Goal: Task Accomplishment & Management: Complete application form

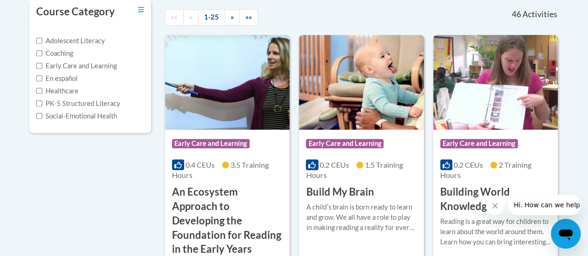
scroll to position [199, 0]
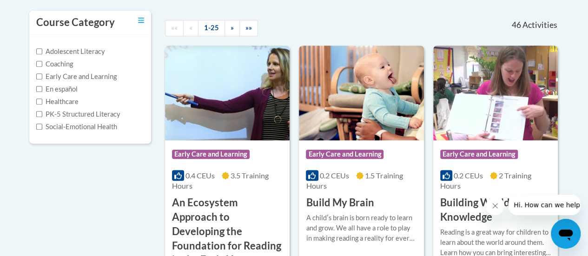
drag, startPoint x: 592, startPoint y: 21, endPoint x: 589, endPoint y: 39, distance: 17.6
click at [222, 156] on span "Early Care and Learning" at bounding box center [211, 154] width 78 height 9
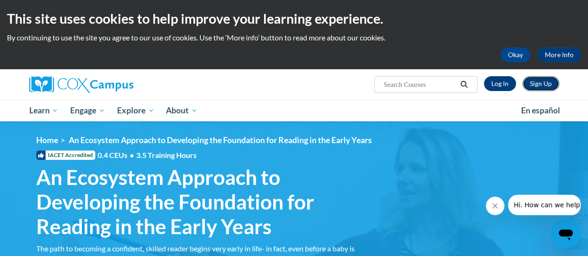
click at [543, 81] on link "Sign Up" at bounding box center [541, 83] width 37 height 15
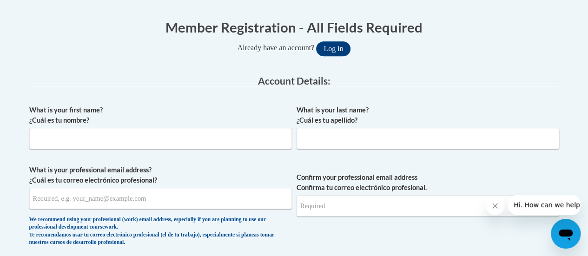
scroll to position [182, 0]
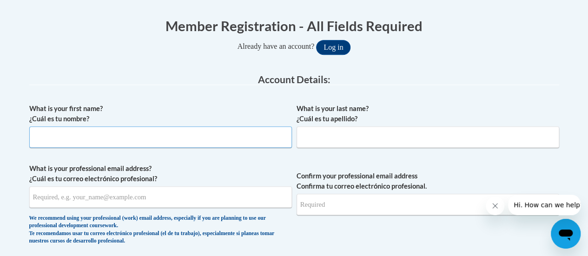
click at [46, 142] on input "What is your first name? ¿Cuál es tu nombre?" at bounding box center [160, 136] width 263 height 21
type input "Angelita"
click at [310, 144] on input "What is your last name? ¿Cuál es tu apellido?" at bounding box center [428, 136] width 263 height 21
type input "Lyons"
click at [65, 196] on input "What is your professional email address? ¿Cuál es tu correo electrónico profesi…" at bounding box center [160, 196] width 263 height 21
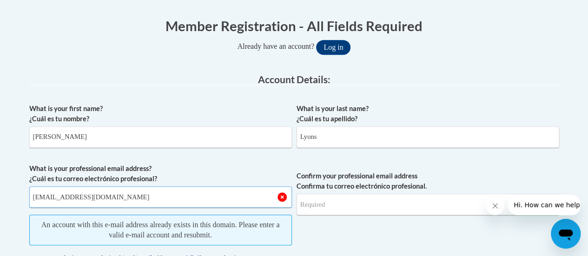
type input "acrawford@kindercare.com"
click at [382, 199] on input "Confirm your professional email address Confirma tu correo electrónico profesio…" at bounding box center [428, 204] width 263 height 21
click at [332, 207] on input "Confirm your professional email address Confirma tu correo electrónico profesio…" at bounding box center [428, 204] width 263 height 21
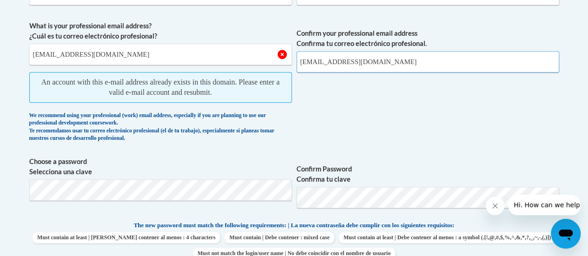
scroll to position [326, 0]
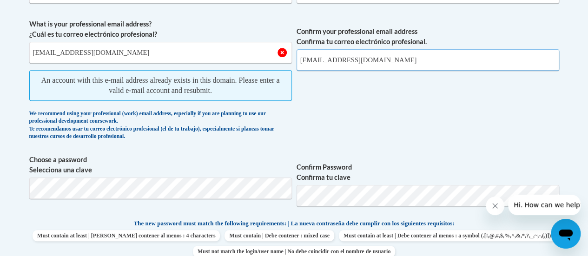
type input "acrawford@kindercare.com"
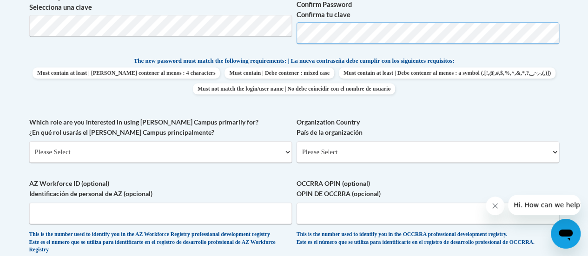
scroll to position [452, 0]
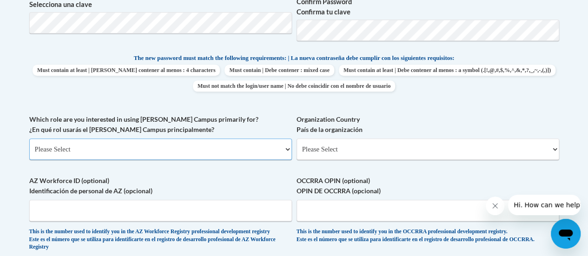
click at [288, 147] on select "Please Select College/University | Colegio/Universidad Community/Nonprofit Part…" at bounding box center [160, 149] width 263 height 21
select select "fbf2d438-af2f-41f8-98f1-81c410e29de3"
click at [29, 139] on select "Please Select College/University | Colegio/Universidad Community/Nonprofit Part…" at bounding box center [160, 149] width 263 height 21
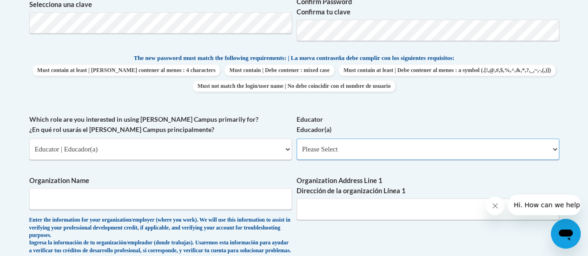
click at [556, 151] on select "Please Select Early Learning/Daycare Teacher/Family Home Care Provider | Maestr…" at bounding box center [428, 149] width 263 height 21
select select "5e2af403-4f2c-4e49-a02f-103e55d7b75b"
click at [297, 139] on select "Please Select Early Learning/Daycare Teacher/Family Home Care Provider | Maestr…" at bounding box center [428, 149] width 263 height 21
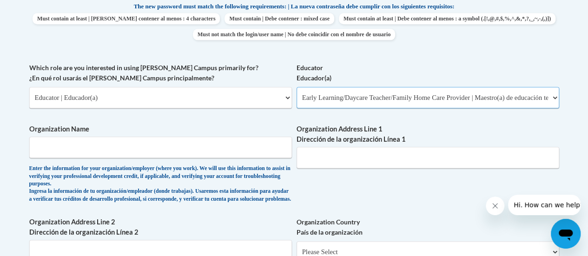
scroll to position [522, 0]
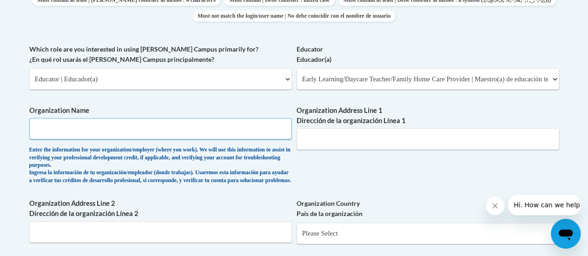
click at [52, 131] on input "Organization Name" at bounding box center [160, 128] width 263 height 21
type input "KinderCare"
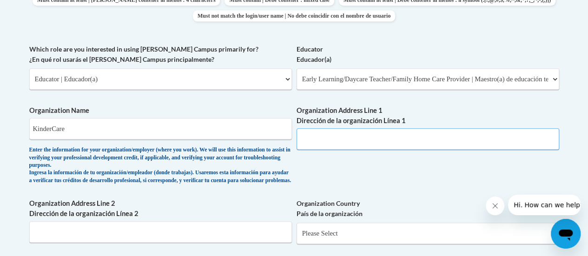
click at [341, 139] on input "Organization Address Line 1 Dirección de la organización Línea 1" at bounding box center [428, 138] width 263 height 21
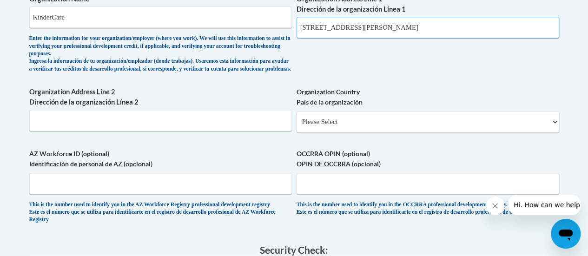
scroll to position [644, 0]
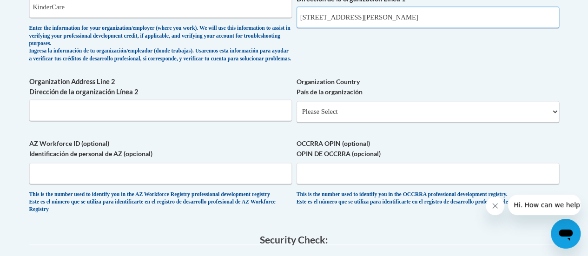
type input "8050 Rockenbach Road Hanover MD 21076"
click at [553, 118] on select "Please Select United States | Estados Unidos Outside of the United States | Fue…" at bounding box center [428, 111] width 263 height 21
select select "ad49bcad-a171-4b2e-b99c-48b446064914"
click at [297, 108] on select "Please Select United States | Estados Unidos Outside of the United States | Fue…" at bounding box center [428, 111] width 263 height 21
select select
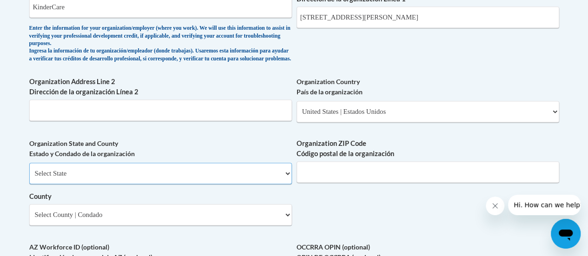
click at [97, 173] on select "Select State Alabama Alaska Arizona Arkansas California Colorado Connecticut De…" at bounding box center [160, 173] width 263 height 21
click at [288, 171] on select "Select State Alabama Alaska Arizona Arkansas California Colorado Connecticut De…" at bounding box center [160, 173] width 263 height 21
click at [288, 182] on select "Select State Alabama Alaska Arizona Arkansas California Colorado Connecticut De…" at bounding box center [160, 173] width 263 height 21
select select "Maryland"
click at [29, 170] on select "Select State Alabama Alaska Arizona Arkansas California Colorado Connecticut De…" at bounding box center [160, 173] width 263 height 21
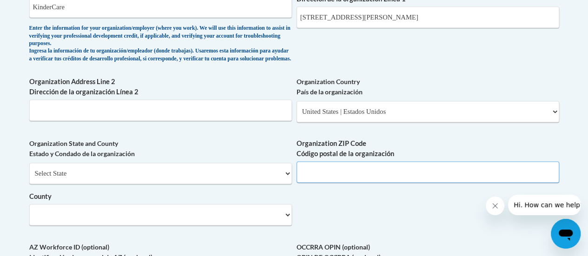
click at [375, 178] on input "Organization ZIP Code Código postal de la organización" at bounding box center [428, 171] width 263 height 21
type input "21076"
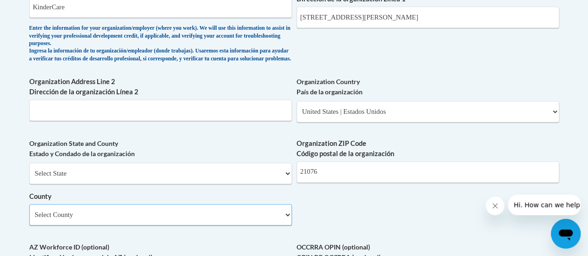
click at [288, 221] on select "Select County Allegany Anne Arundel Baltimore Baltimore Calvert Caroline Carrol…" at bounding box center [160, 214] width 263 height 21
select select "Anne Arundel"
click at [29, 211] on select "Select County Allegany Anne Arundel Baltimore Baltimore Calvert Caroline Carrol…" at bounding box center [160, 214] width 263 height 21
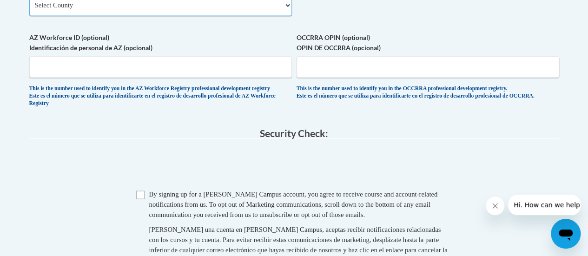
scroll to position [857, 0]
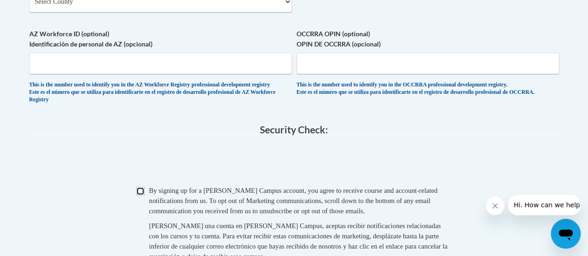
click at [140, 195] on input "Checkbox" at bounding box center [140, 191] width 8 height 8
checkbox input "true"
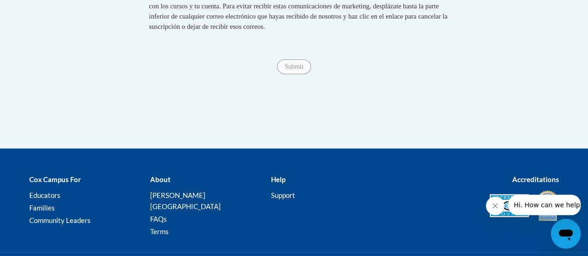
scroll to position [1089, 0]
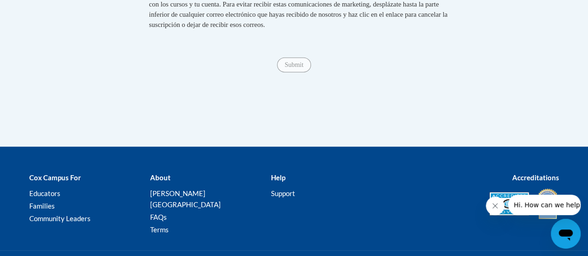
click at [290, 68] on span "Submit" at bounding box center [293, 63] width 33 height 7
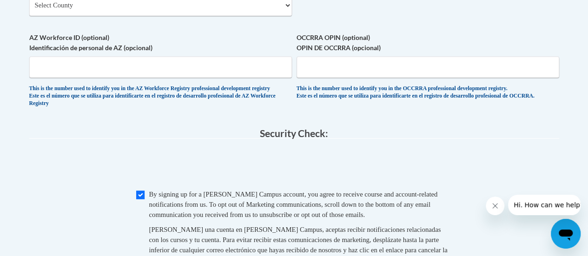
scroll to position [852, 0]
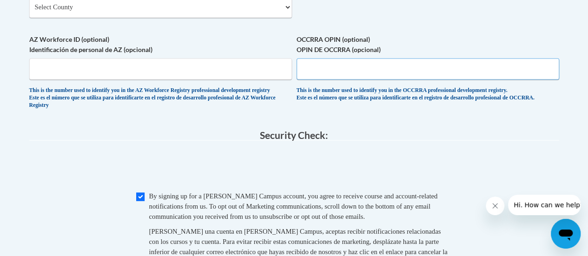
click at [348, 73] on input "OCCRRA OPIN (optional) OPIN DE OCCRRA (opcional)" at bounding box center [428, 68] width 263 height 21
click at [328, 72] on input "OCCRRA OPIN (optional) OPIN DE OCCRRA (opcional)" at bounding box center [428, 68] width 263 height 21
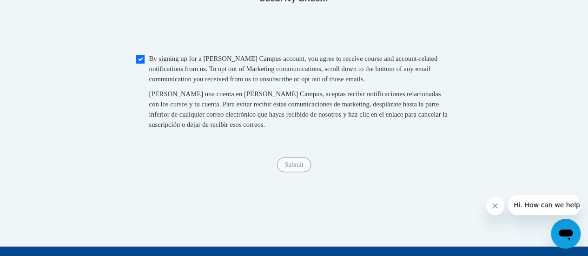
scroll to position [993, 0]
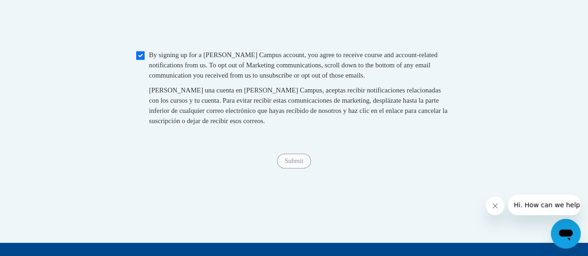
click at [299, 164] on span "Submit" at bounding box center [293, 160] width 33 height 7
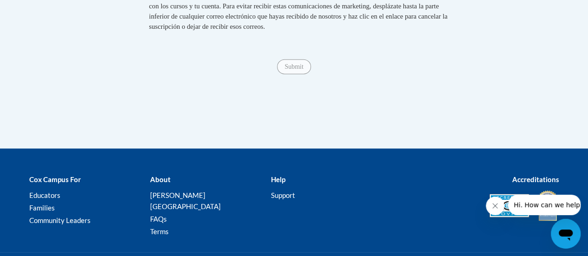
scroll to position [1074, 0]
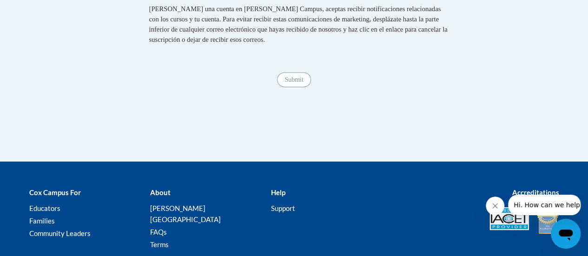
click at [282, 87] on div "Submit Submit" at bounding box center [294, 80] width 530 height 15
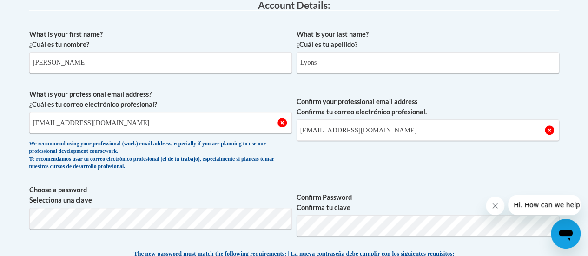
scroll to position [236, 0]
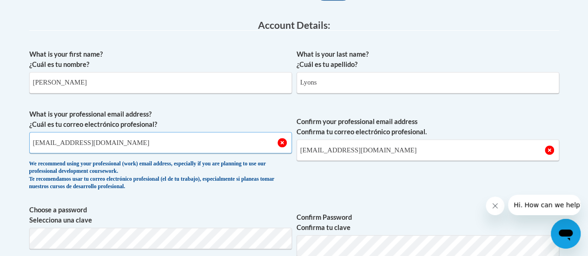
click at [282, 144] on input "acrawford@kindercare.com" at bounding box center [160, 142] width 263 height 21
click at [417, 154] on input "acrawford@kindercare.com" at bounding box center [428, 149] width 263 height 21
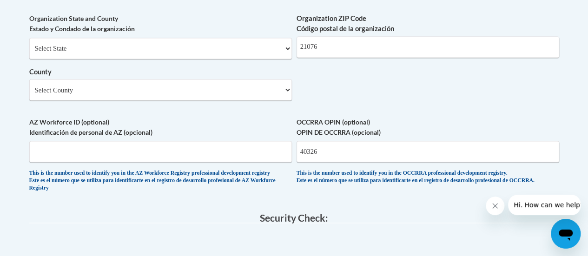
scroll to position [815, 0]
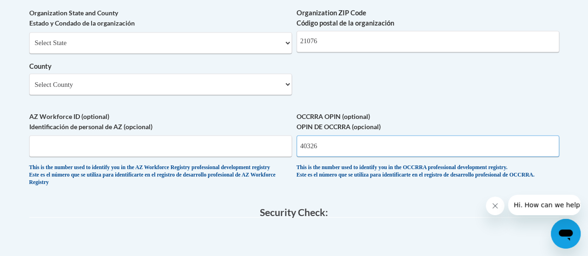
click at [343, 157] on input "40326" at bounding box center [428, 145] width 263 height 21
type input "4"
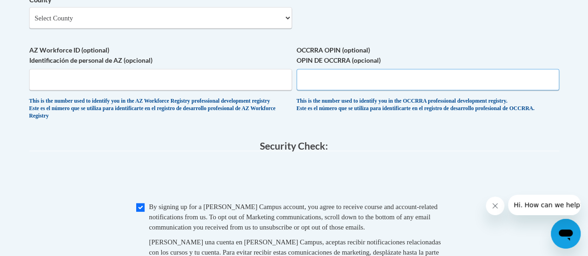
scroll to position [866, 0]
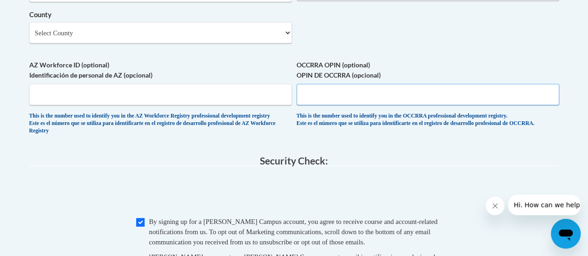
click at [343, 99] on input "OCCRRA OPIN (optional) OPIN DE OCCRRA (opcional)" at bounding box center [428, 94] width 263 height 21
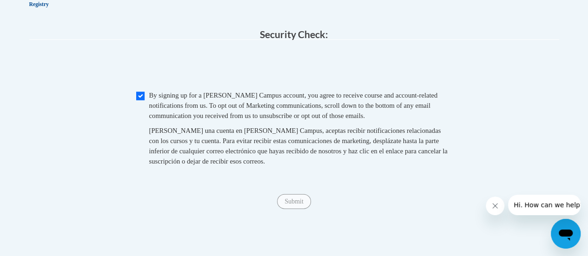
type input "47-4478313"
click at [286, 209] on div "Submit Submit" at bounding box center [294, 201] width 530 height 15
click at [570, 232] on icon "Open messaging window" at bounding box center [566, 235] width 14 height 11
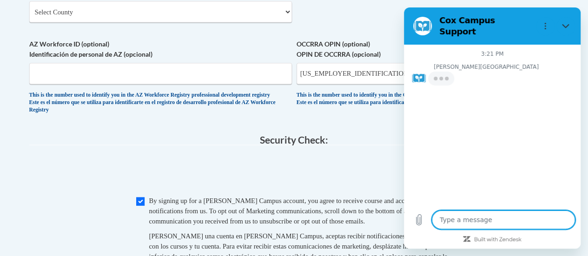
scroll to position [859, 0]
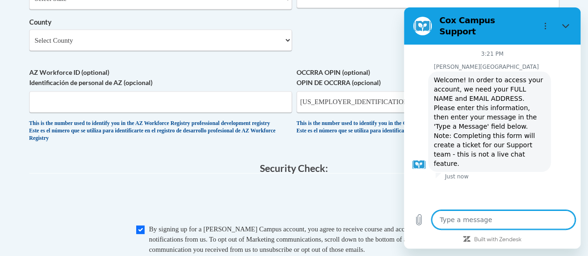
type textarea "x"
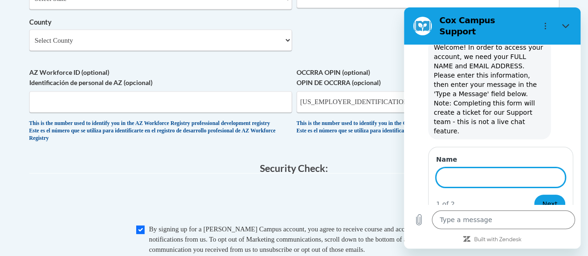
scroll to position [32, 0]
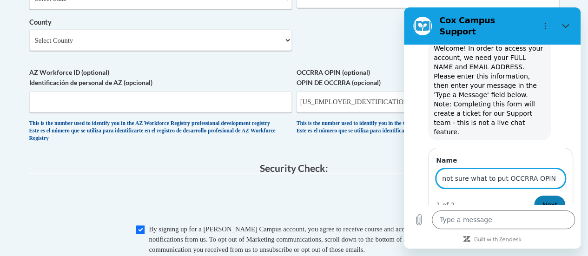
type input "not sure what to put OCCRRA OPIN"
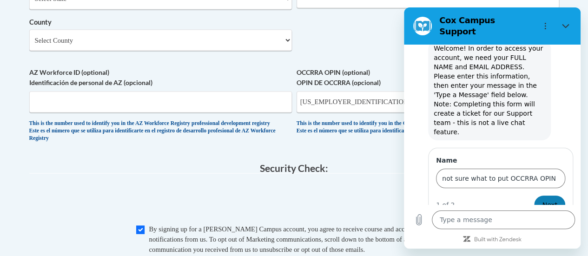
click at [544, 199] on span "Next" at bounding box center [549, 204] width 15 height 11
type textarea "x"
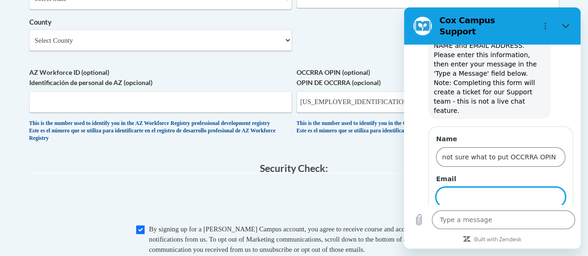
scroll to position [72, 0]
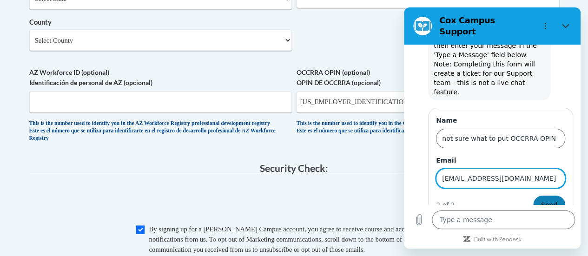
type input "acrawford@kindercare.com"
click at [544, 199] on span "Send" at bounding box center [549, 204] width 16 height 11
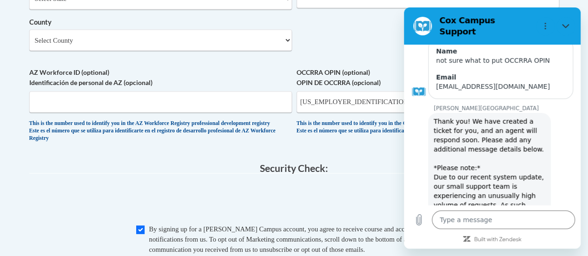
scroll to position [146, 0]
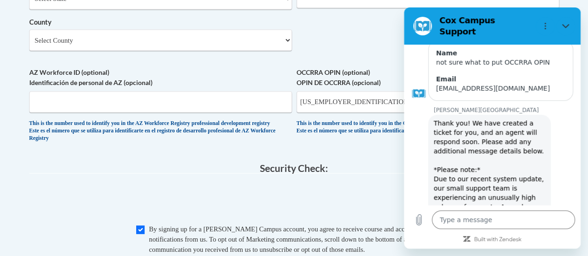
type textarea "x"
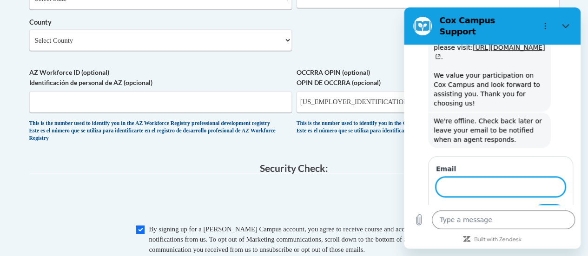
scroll to position [388, 0]
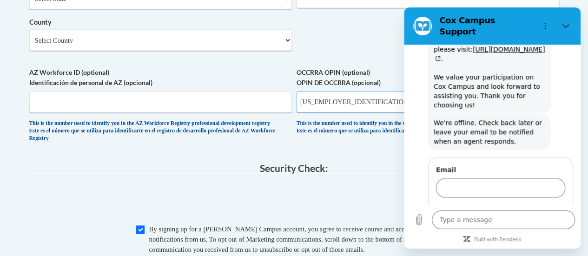
click at [338, 108] on input "47-4478313" at bounding box center [428, 101] width 263 height 21
type input "4"
type input "N/A"
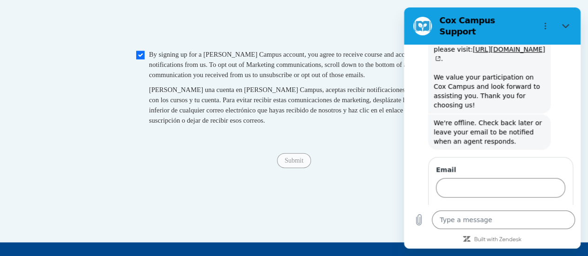
scroll to position [1031, 0]
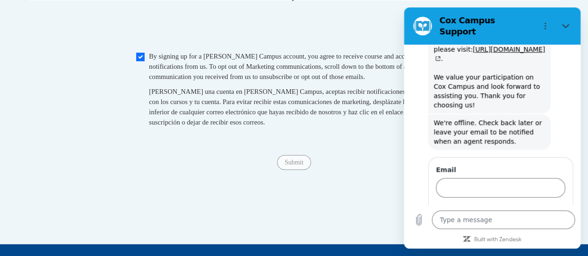
click at [290, 166] on span "Submit" at bounding box center [293, 161] width 33 height 7
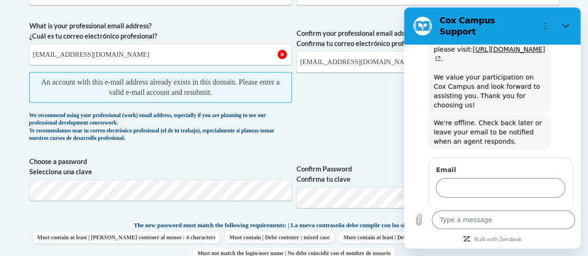
scroll to position [319, 0]
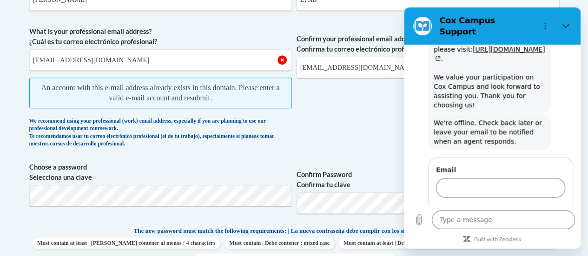
drag, startPoint x: 595, startPoint y: 145, endPoint x: 172, endPoint y: 79, distance: 427.7
click at [123, 58] on input "acrawford@kindercare.com" at bounding box center [160, 59] width 263 height 21
type input "a"
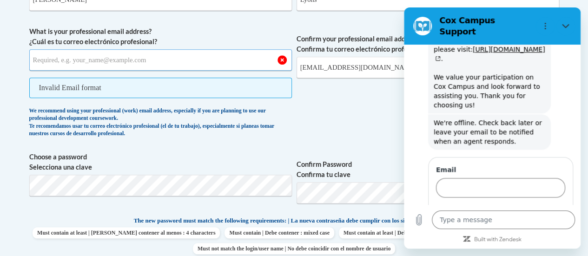
click at [123, 58] on input "What is your professional email address? ¿Cuál es tu correo electrónico profesi…" at bounding box center [160, 59] width 263 height 21
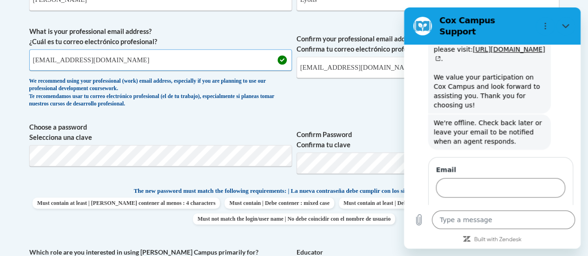
type input "alyons@kindercare.com"
click at [393, 66] on input "acrawford@kindercare.com" at bounding box center [428, 67] width 263 height 21
type input "a"
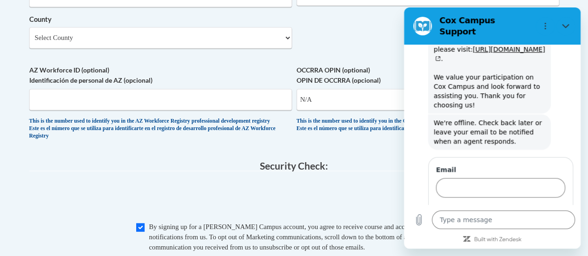
scroll to position [857, 0]
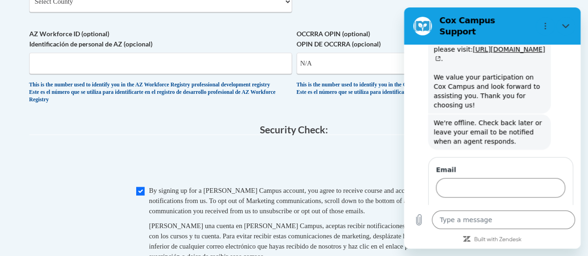
type input "alyons@kindercare.com"
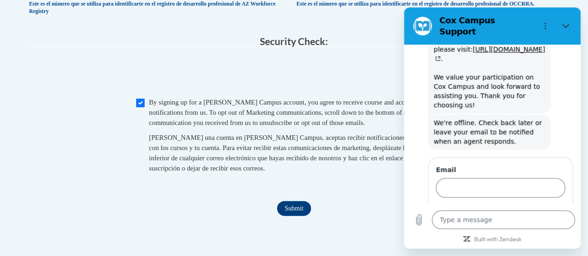
scroll to position [956, 0]
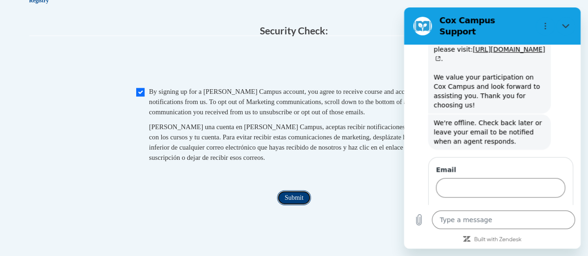
click at [296, 206] on input "Submit" at bounding box center [293, 198] width 33 height 15
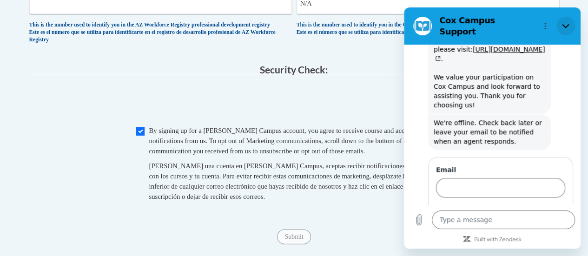
click at [567, 25] on icon "Close" at bounding box center [565, 25] width 7 height 7
type textarea "x"
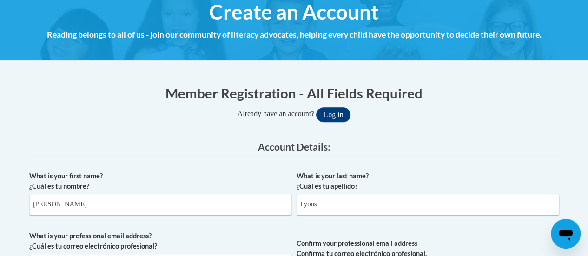
scroll to position [100, 0]
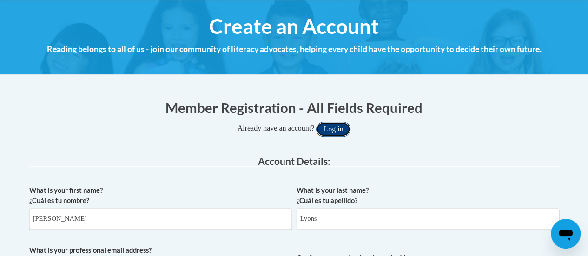
click at [326, 128] on button "Log in" at bounding box center [333, 129] width 34 height 15
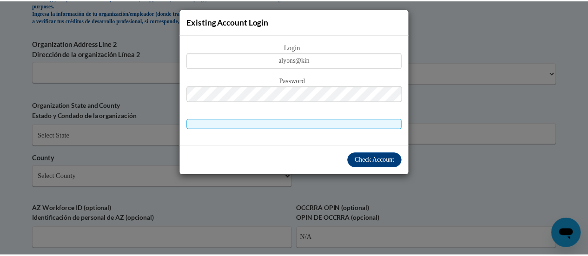
scroll to position [910, 0]
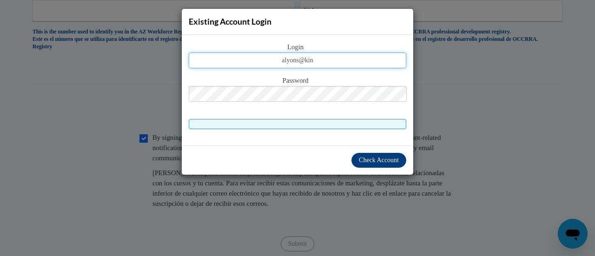
click at [340, 64] on input "alyons@kin" at bounding box center [298, 61] width 218 height 16
type input "alyons@kindercare.com"
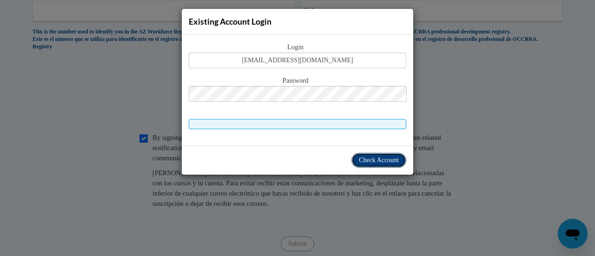
click at [373, 158] on span "Check Account" at bounding box center [379, 160] width 40 height 7
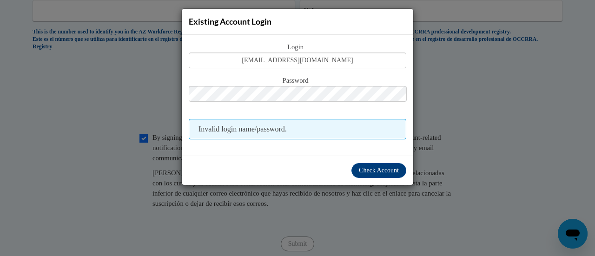
click at [324, 121] on span "Invalid login name/password." at bounding box center [298, 129] width 218 height 20
click at [540, 126] on div "Existing Account Login Login alyons@kindercare.com Password Invalid login name/…" at bounding box center [297, 128] width 595 height 256
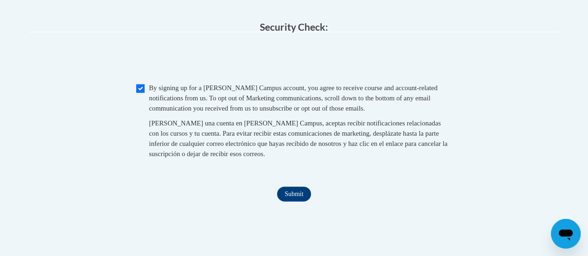
scroll to position [1005, 0]
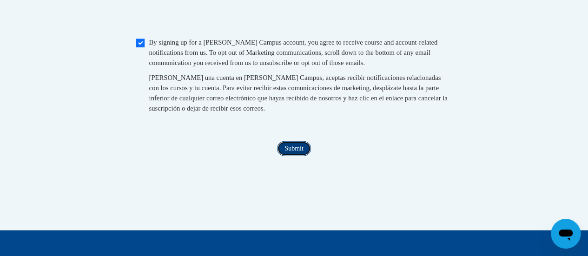
click at [293, 156] on input "Submit" at bounding box center [293, 148] width 33 height 15
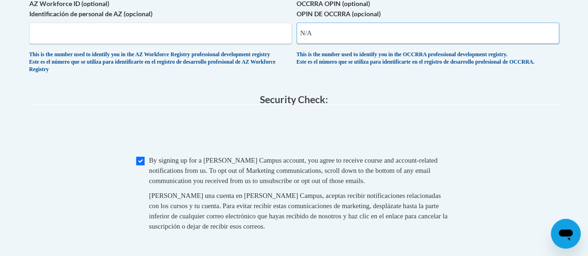
scroll to position [849, 0]
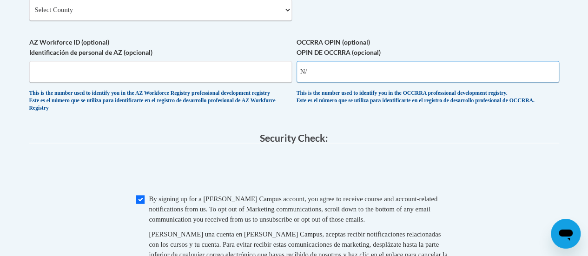
type input "N"
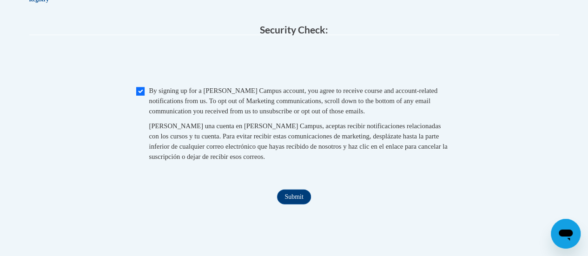
scroll to position [961, 0]
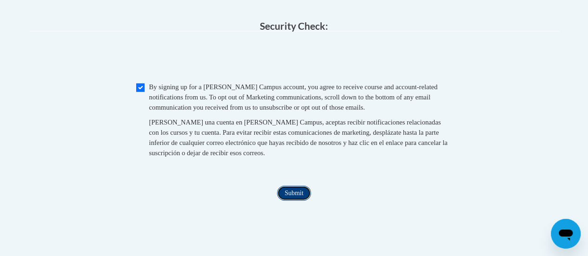
click at [292, 201] on input "Submit" at bounding box center [293, 193] width 33 height 15
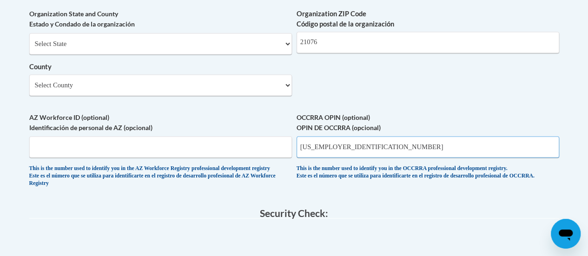
scroll to position [768, 0]
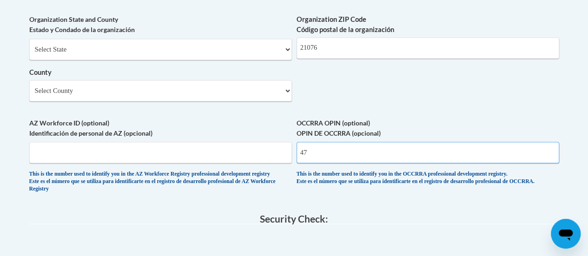
type input "4"
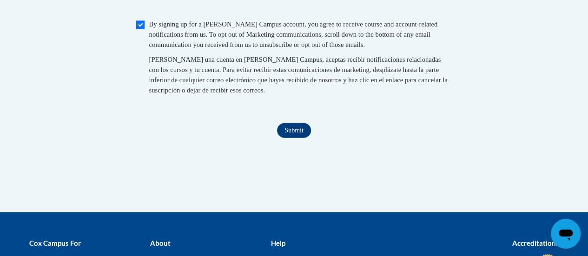
scroll to position [1056, 0]
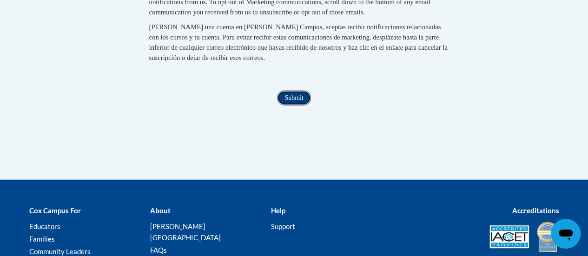
click at [290, 106] on input "Submit" at bounding box center [293, 98] width 33 height 15
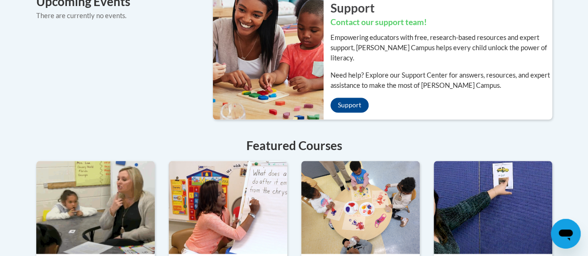
scroll to position [844, 0]
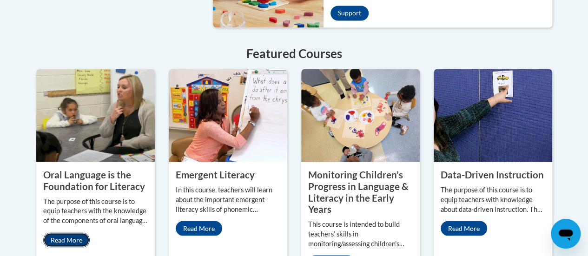
click at [59, 232] on link "Read More" at bounding box center [66, 239] width 46 height 15
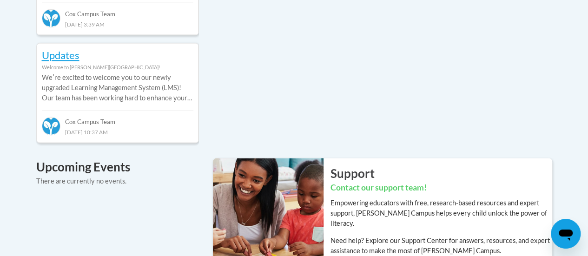
scroll to position [670, 0]
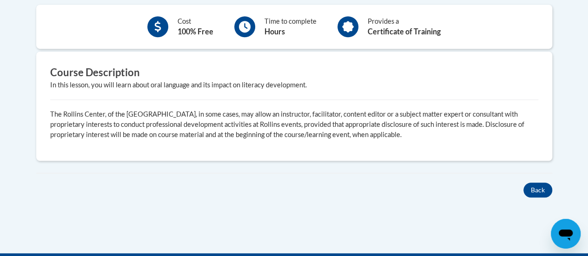
scroll to position [291, 0]
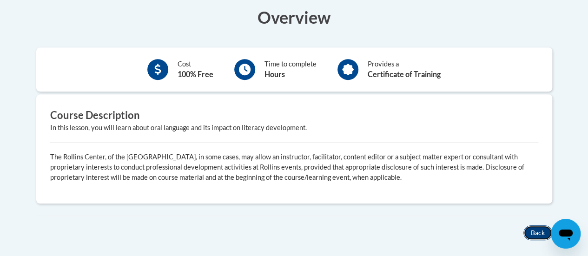
click at [533, 232] on button "Back" at bounding box center [538, 232] width 29 height 15
